Goal: Check status: Check status

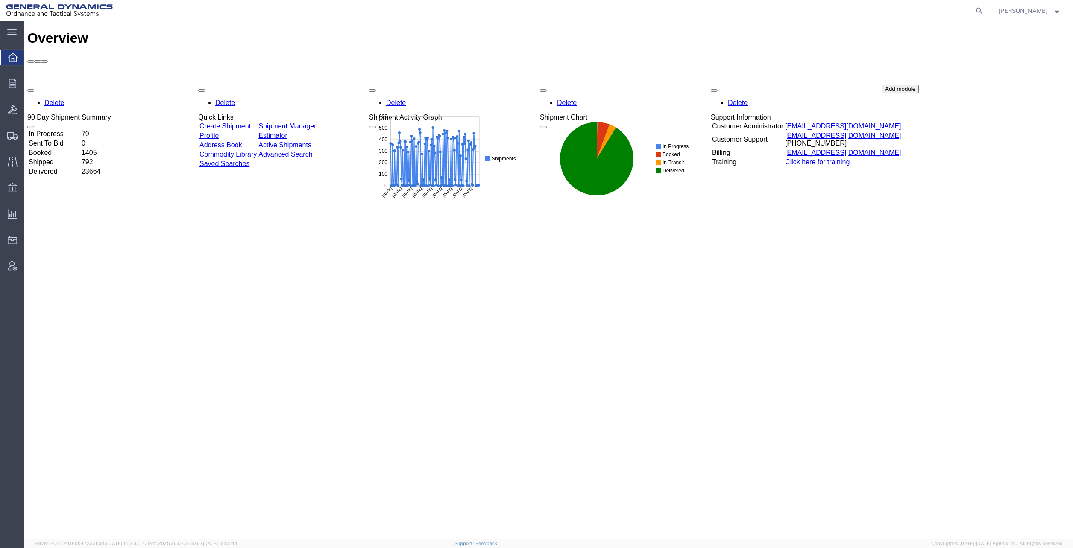
click at [985, 9] on icon at bounding box center [979, 11] width 12 height 12
click at [780, 7] on input "search" at bounding box center [843, 10] width 260 height 21
paste input "56995663"
type input "56995663"
click at [985, 10] on icon at bounding box center [979, 11] width 12 height 12
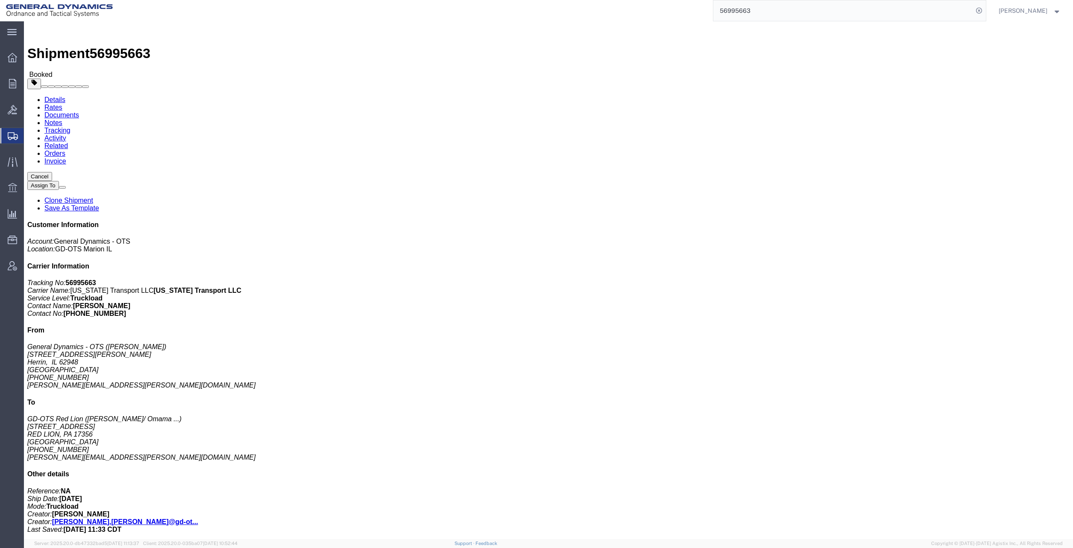
click span "button"
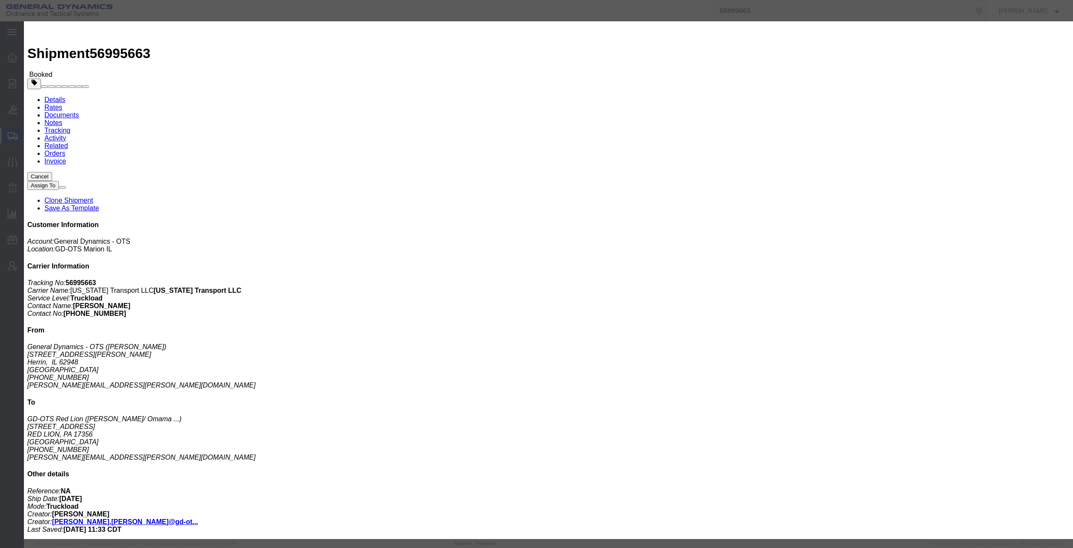
click input "1"
type input "1"
type input "5437112"
click button "Save"
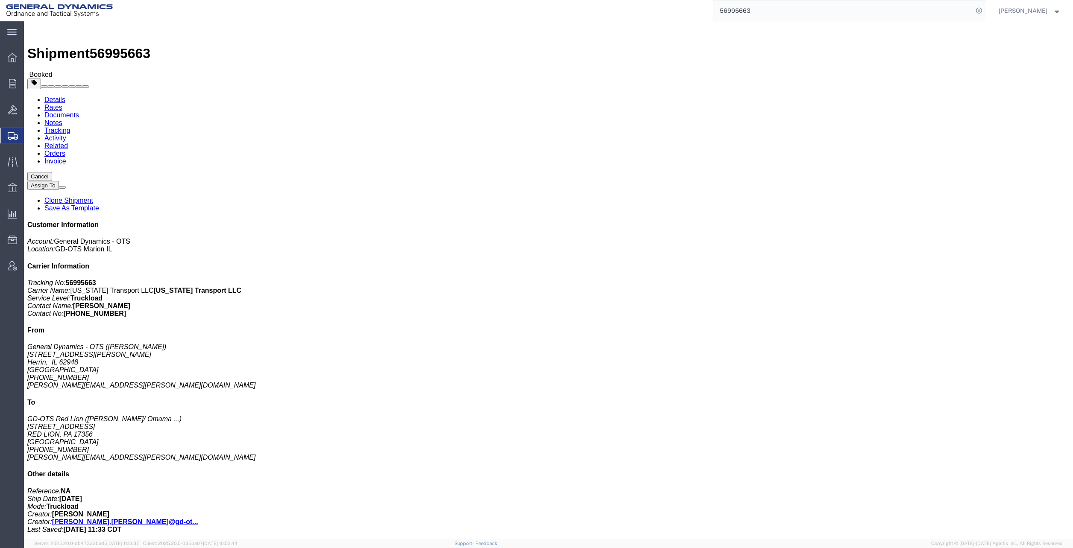
click link "Documents"
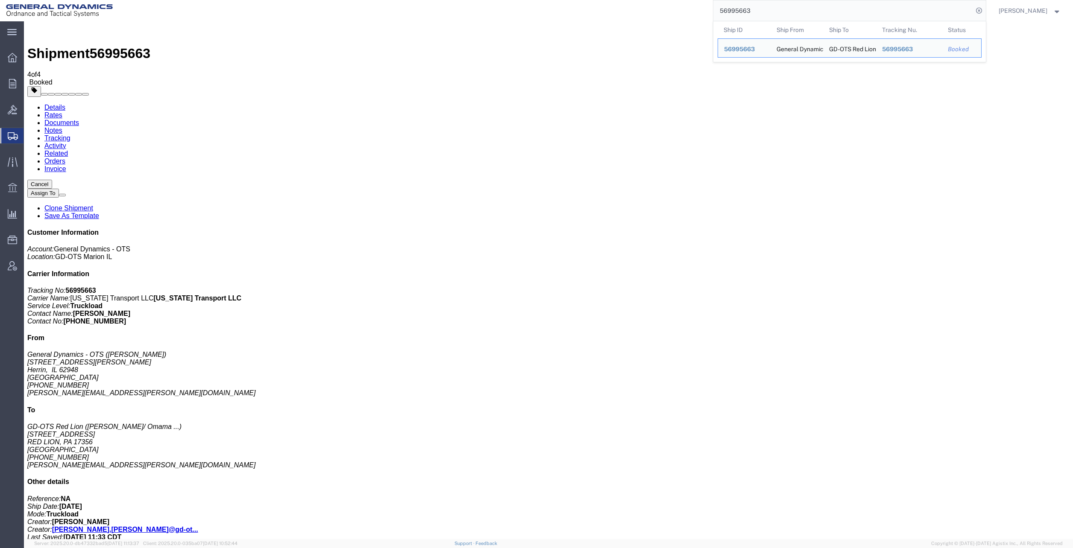
drag, startPoint x: 773, startPoint y: 9, endPoint x: 695, endPoint y: 13, distance: 77.8
click at [695, 13] on div "56995663 Ship ID Ship From Ship To Tracking Nu. Status Ship ID 56995663 Ship Fr…" at bounding box center [553, 10] width 868 height 21
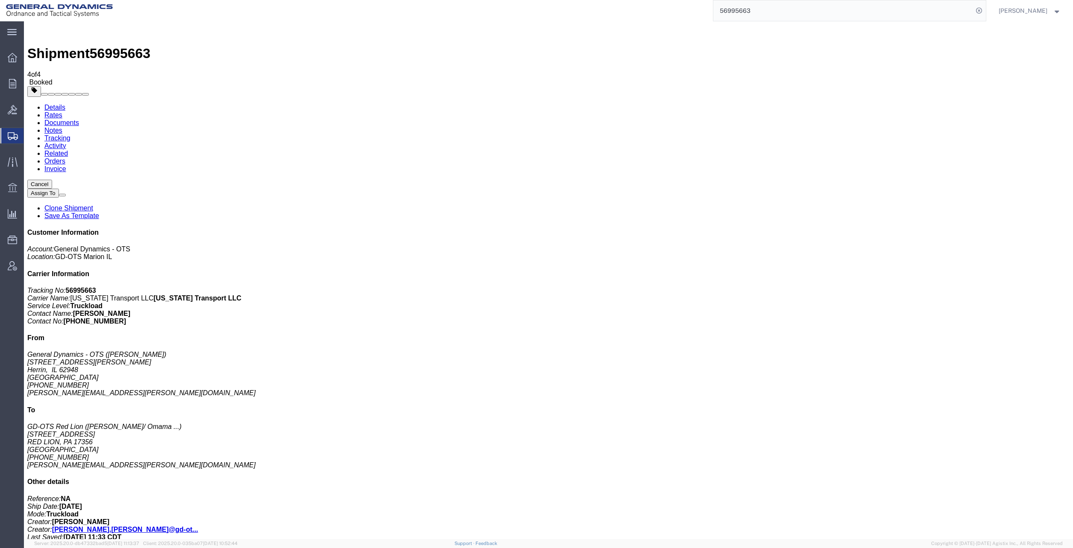
paste input "7023392"
type input "57023392"
click at [985, 9] on icon at bounding box center [979, 11] width 12 height 12
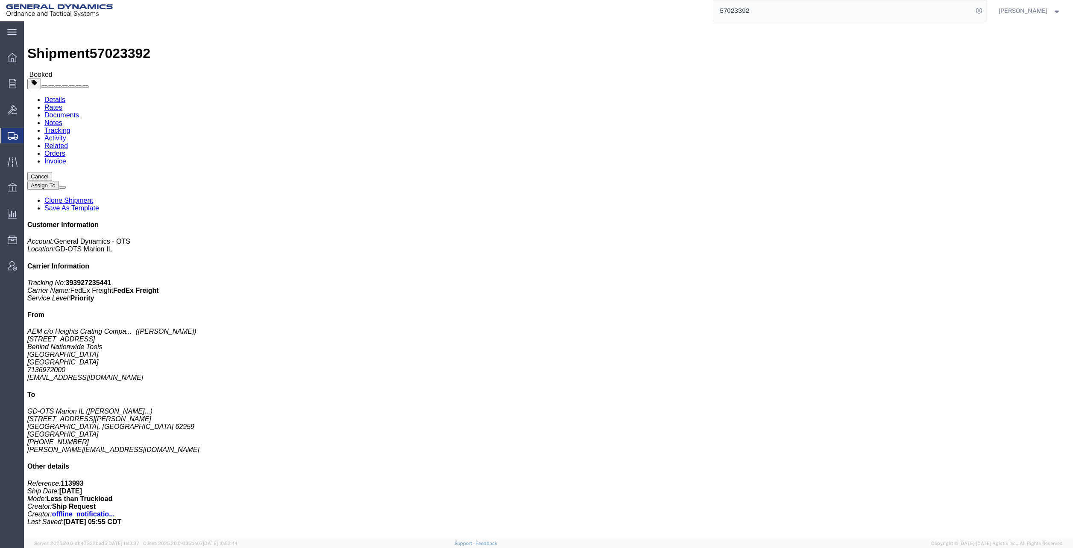
click link "Schedule pickup request"
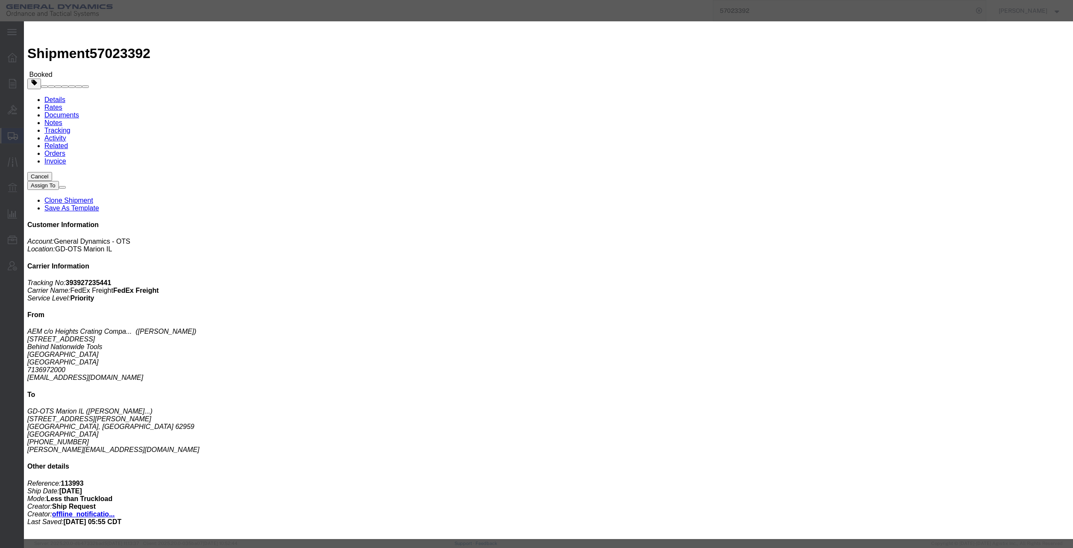
click button "Close"
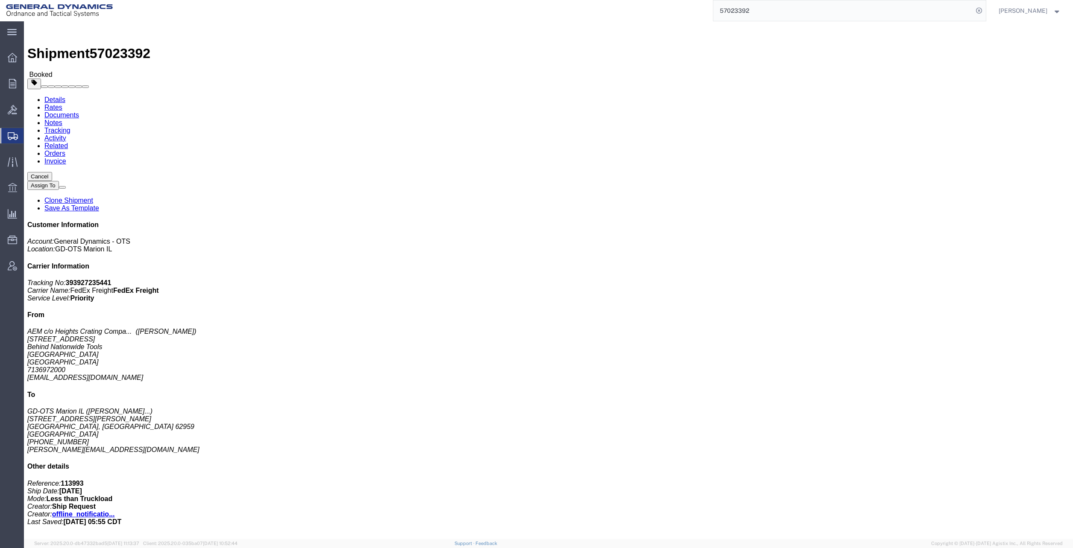
click span "button"
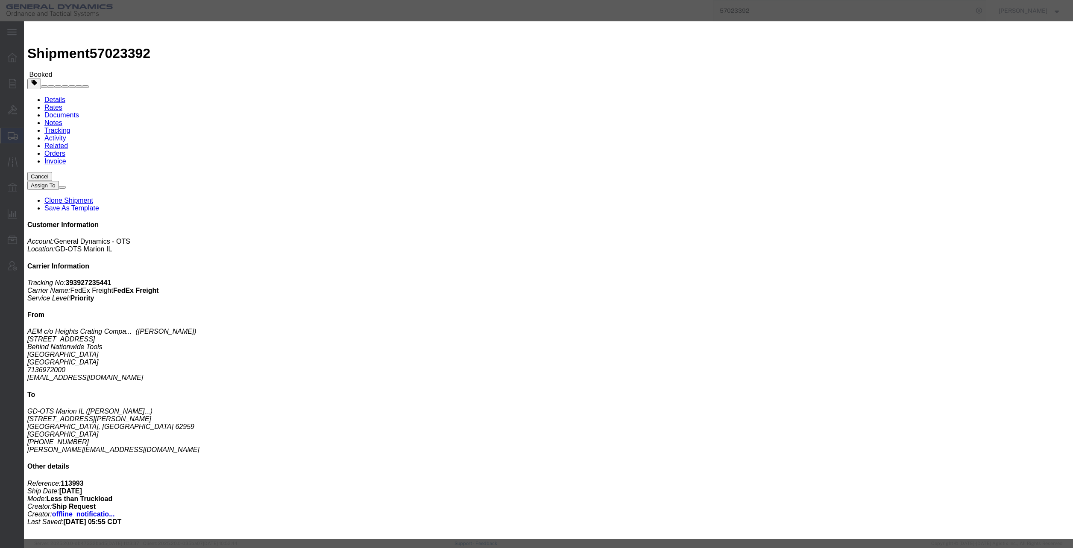
click div "[DATE] 6:54 AM"
type input "8:54 AM"
click button "Apply"
click div "[DATE] 9:54 AM"
type input "11:54 AM"
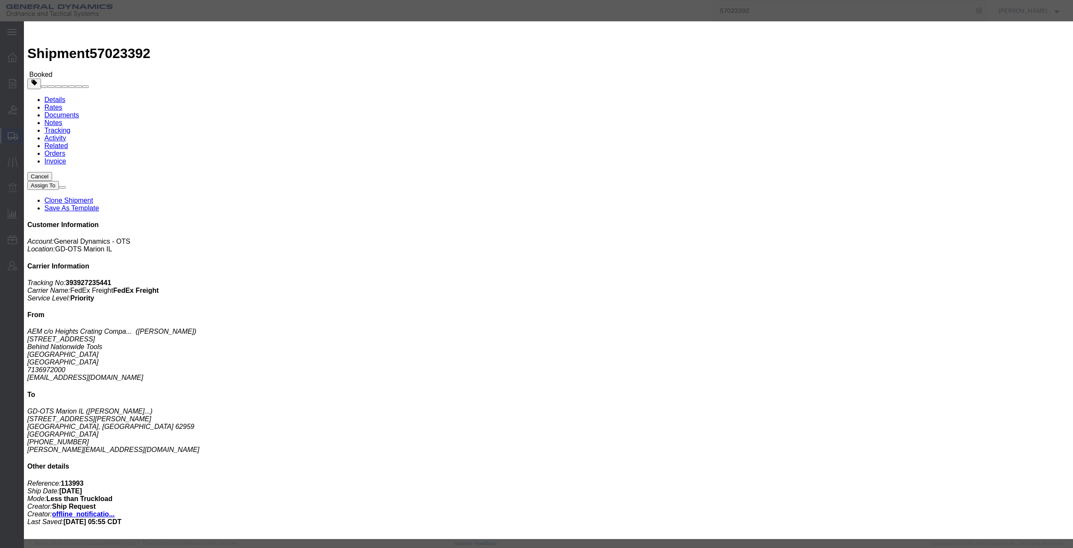
click button "Apply"
click button "Save"
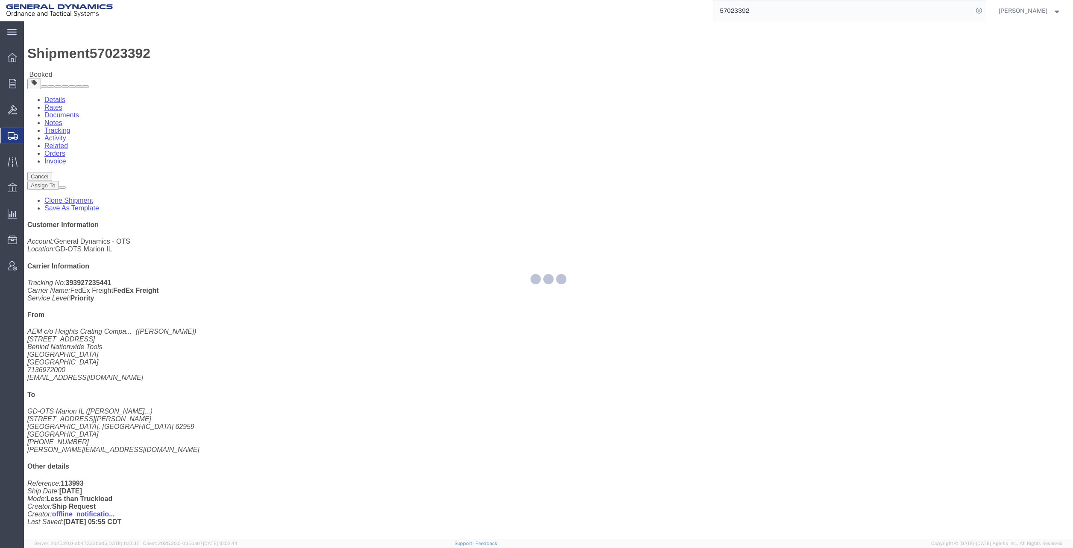
click at [673, 99] on div at bounding box center [548, 280] width 1049 height 518
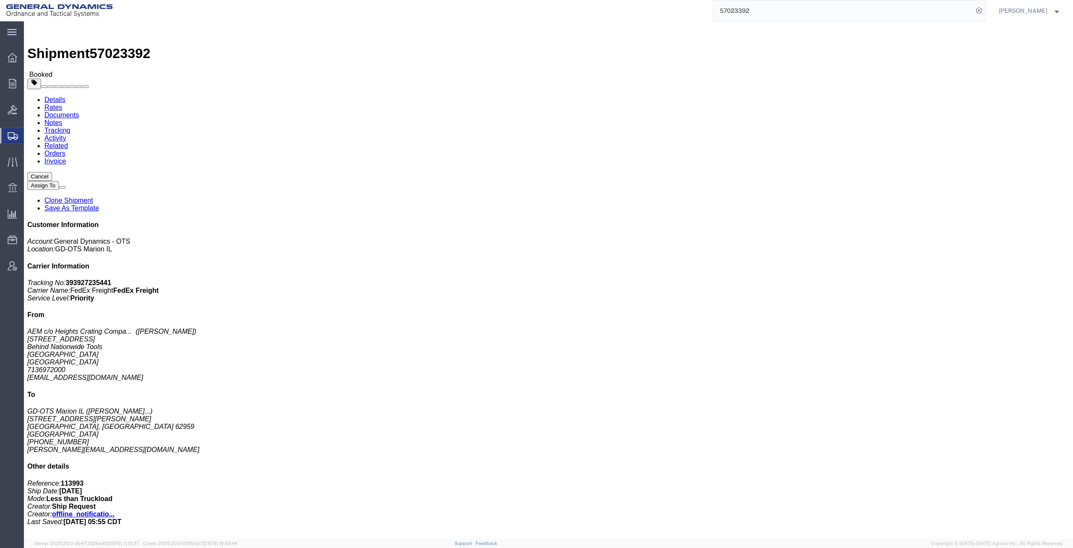
click button "Close"
click link "Schedule pickup request"
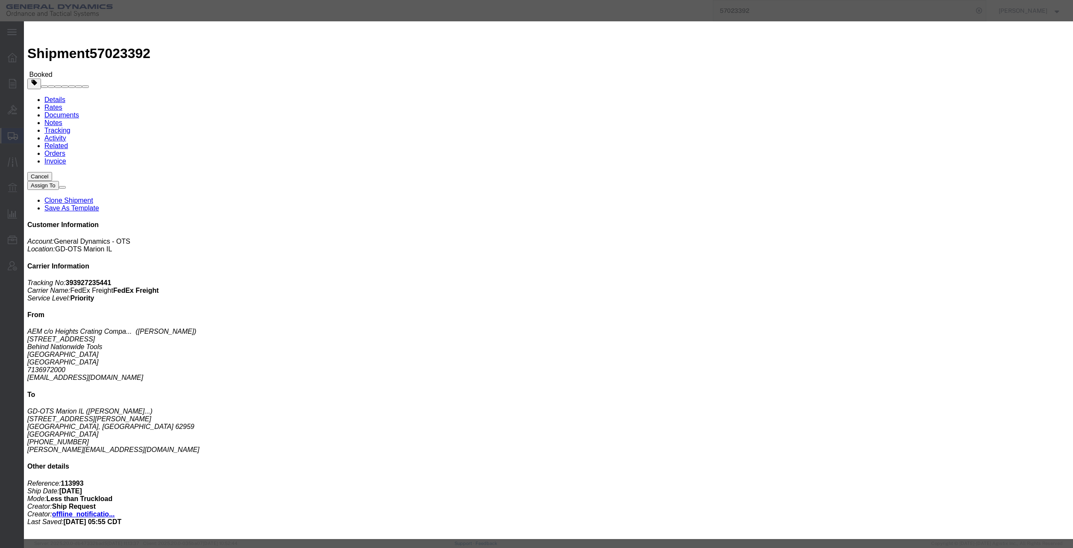
click button "Close"
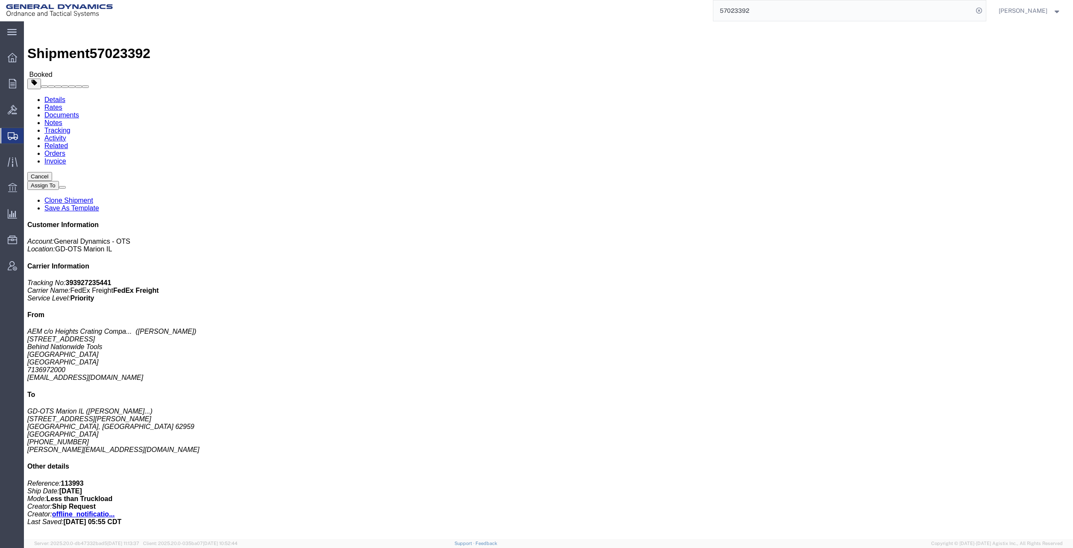
click button "button"
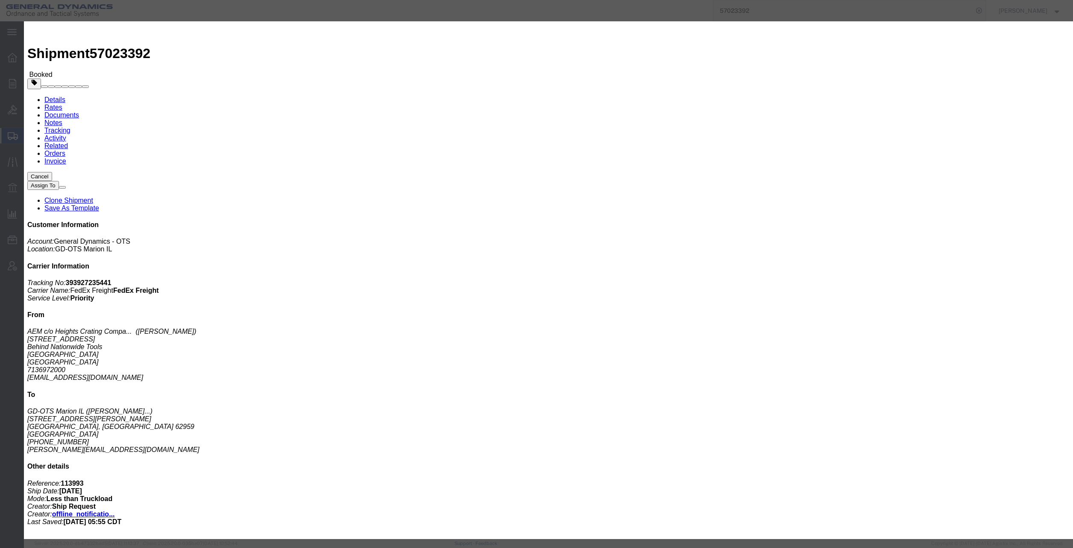
click div "[DATE] 6:54 AM"
type input "7:54 AM"
click button "Apply"
click div "[DATE] 8:54 AM"
click input "1:54 AM"
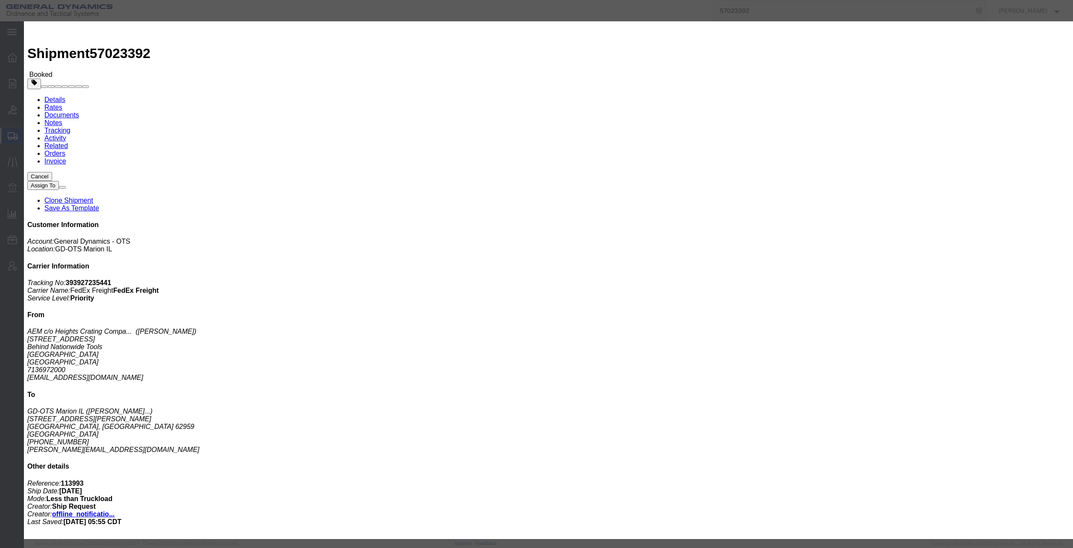
click input "1:54 pm"
click div "Close Time 1:00 pm [DATE] 8:54 AM - [DATE] 8:54 AM Cancel Apply"
type input "1:00 PM"
click button "Apply"
click button "Save"
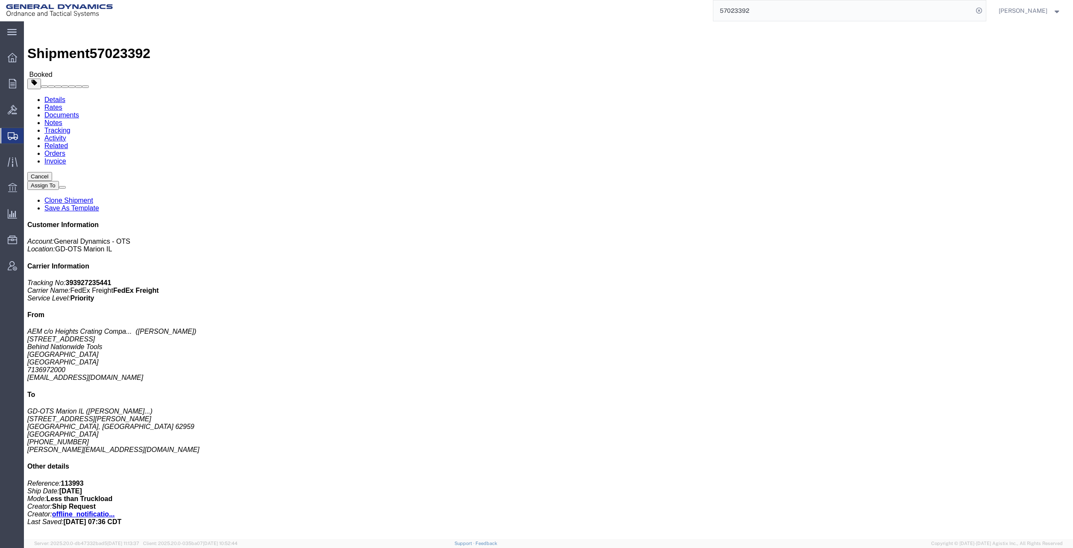
click button "Close"
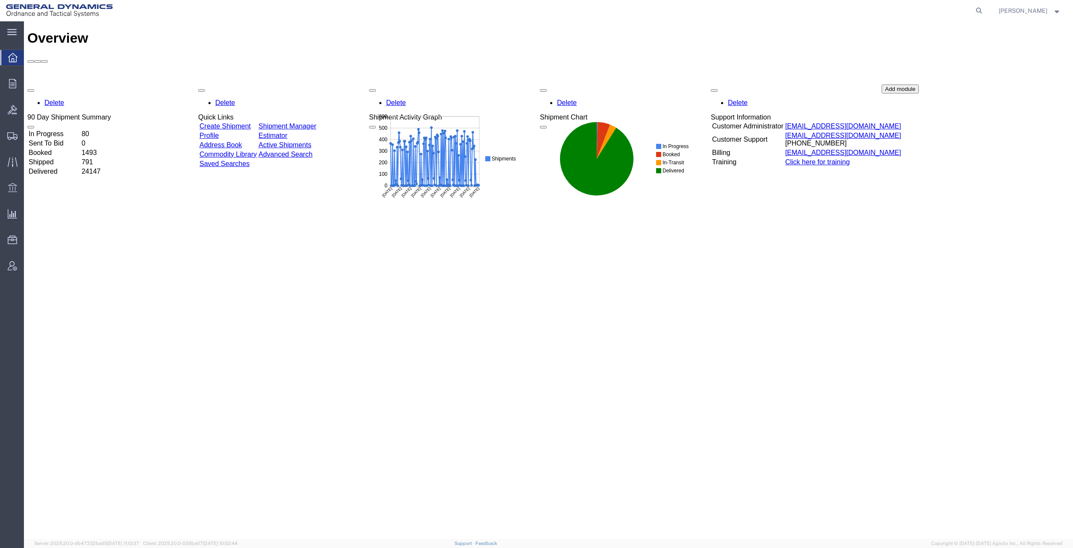
click at [982, 12] on icon at bounding box center [979, 11] width 12 height 12
click at [853, 9] on input "search" at bounding box center [843, 10] width 260 height 21
paste input "57023392"
type input "57023392"
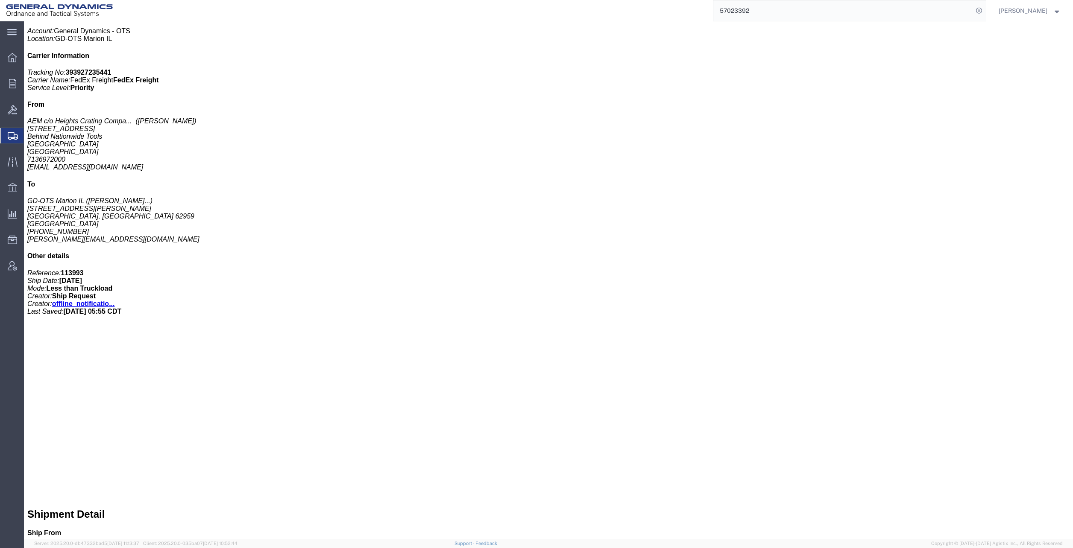
scroll to position [214, 0]
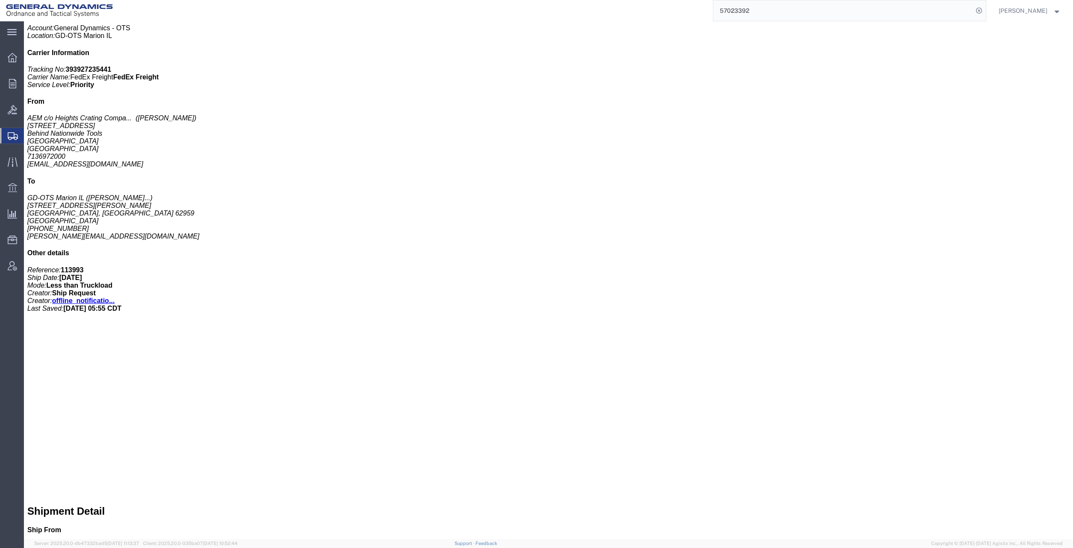
click button "button"
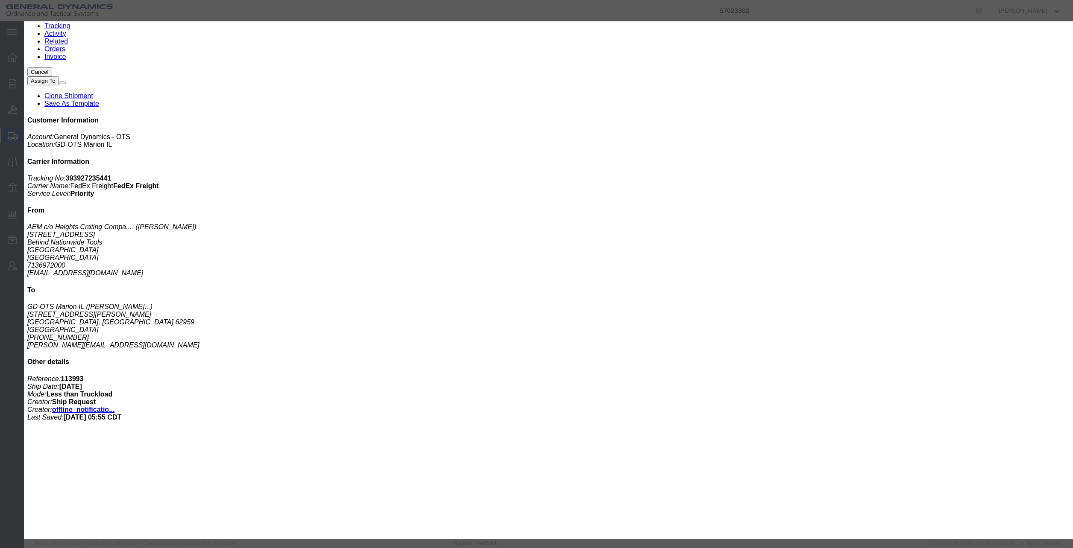
scroll to position [128, 0]
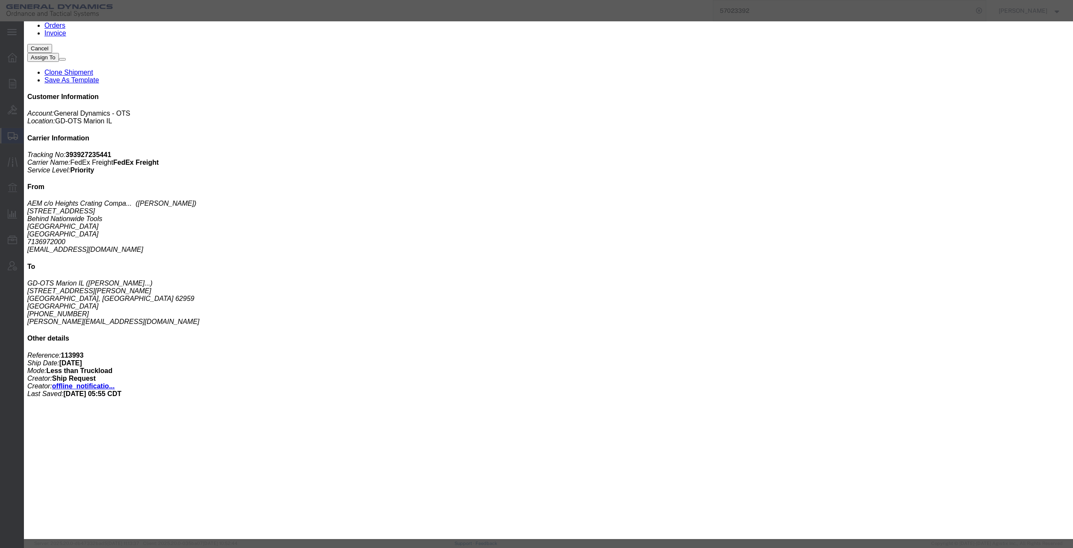
click select "Select Recipient Account Sender/Shipper Third Party Account"
select select "THRD"
click select "Select Recipient Account Sender/Shipper Third Party Account"
click button "Cancel"
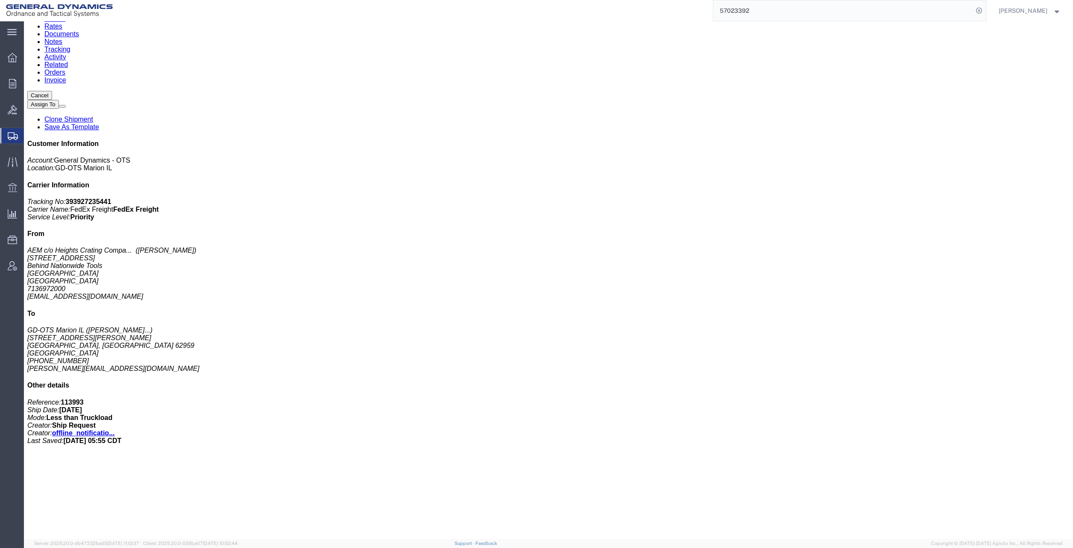
scroll to position [0, 0]
